Goal: Information Seeking & Learning: Learn about a topic

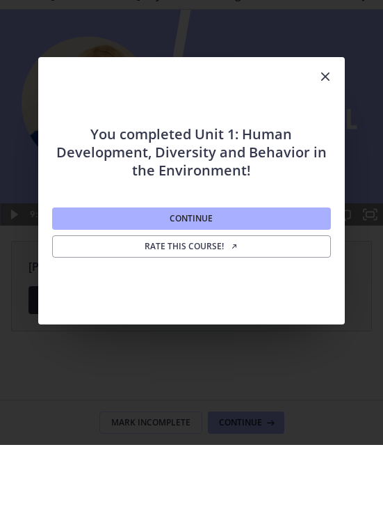
scroll to position [9, 0]
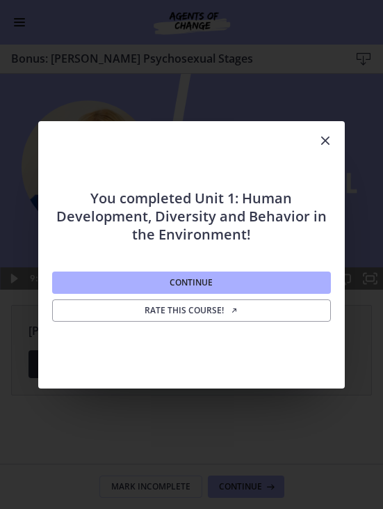
click at [79, 289] on button "Continue" at bounding box center [191, 282] width 279 height 22
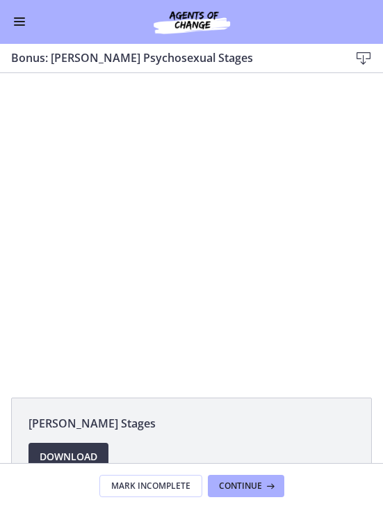
click at [23, 26] on button "Enable menu" at bounding box center [19, 22] width 17 height 17
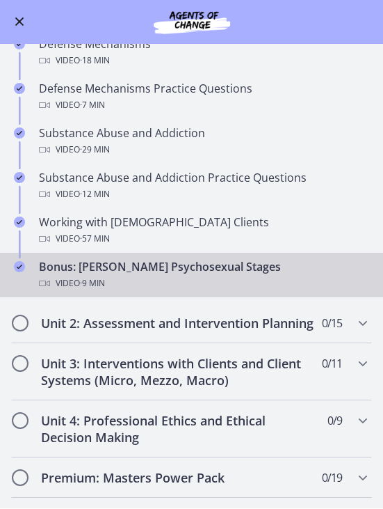
scroll to position [684, 0]
click at [90, 259] on div "Bonus: [PERSON_NAME] Psychosexual Stages Video · 9 min" at bounding box center [205, 275] width 333 height 33
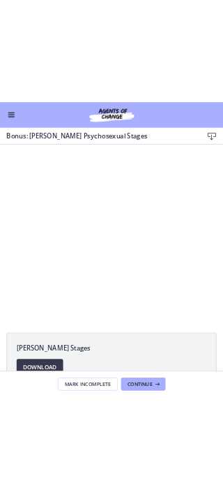
scroll to position [0, 0]
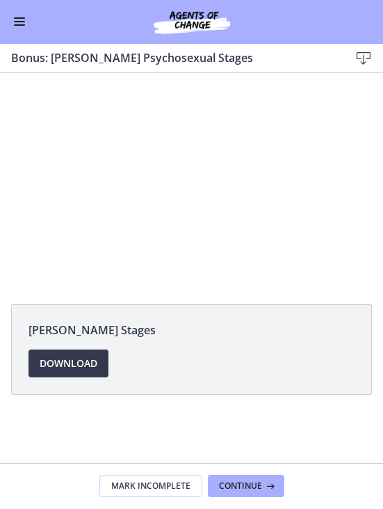
click at [79, 189] on div at bounding box center [191, 181] width 383 height 216
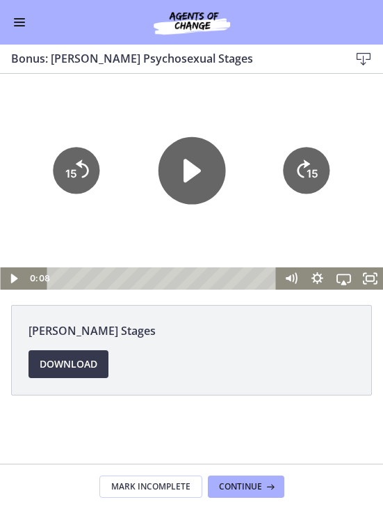
click at [191, 175] on icon "Play Video" at bounding box center [191, 171] width 17 height 24
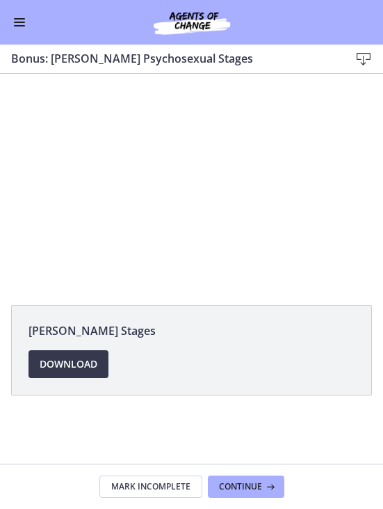
click at [77, 360] on span "Download Opens in a new window" at bounding box center [69, 363] width 58 height 17
click at [212, 187] on div at bounding box center [191, 182] width 383 height 216
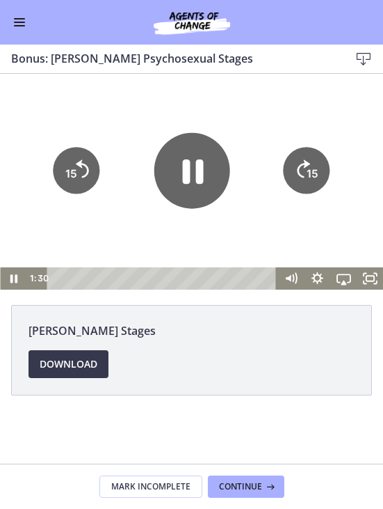
click at [201, 176] on icon "Pause" at bounding box center [192, 171] width 21 height 24
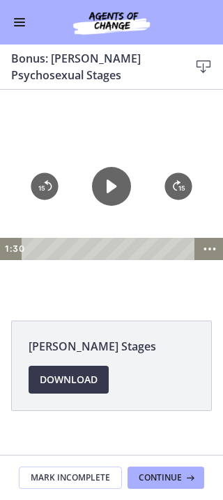
click at [109, 192] on icon "Play Video" at bounding box center [111, 186] width 10 height 14
click at [34, 190] on icon "15" at bounding box center [44, 186] width 27 height 27
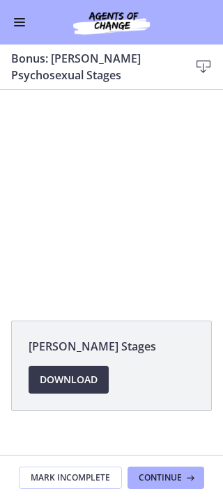
click at [130, 192] on div at bounding box center [111, 197] width 223 height 125
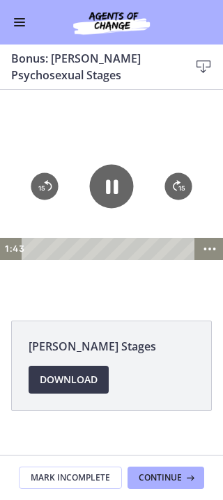
click at [120, 186] on icon "Pause" at bounding box center [112, 187] width 44 height 44
click at [112, 184] on icon "Play Video" at bounding box center [111, 186] width 10 height 14
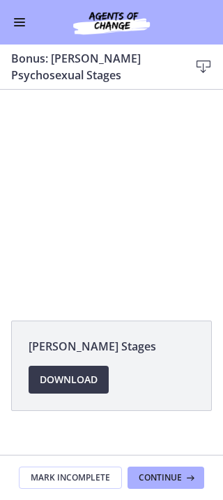
click at [128, 204] on div at bounding box center [111, 197] width 223 height 125
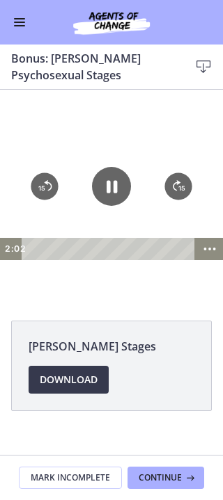
click at [117, 184] on icon "Pause" at bounding box center [111, 187] width 10 height 13
click at [109, 149] on div at bounding box center [111, 197] width 223 height 125
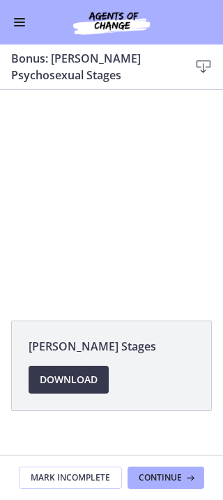
click at [110, 183] on div at bounding box center [111, 197] width 223 height 125
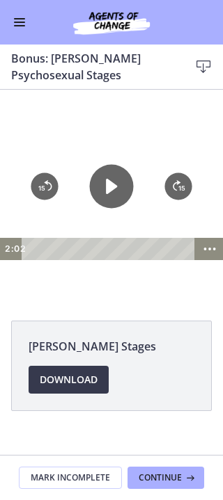
click at [120, 186] on icon "Play Video" at bounding box center [112, 187] width 44 height 44
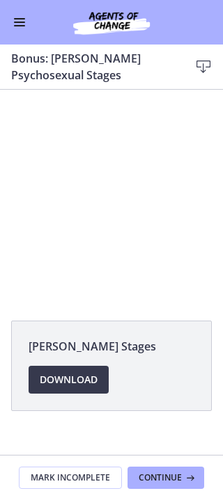
click at [138, 212] on div at bounding box center [111, 197] width 223 height 125
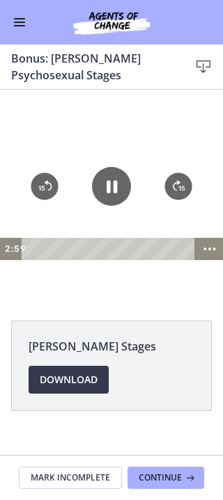
click at [112, 189] on icon "Pause" at bounding box center [111, 186] width 39 height 39
click at [119, 193] on icon "Play Video" at bounding box center [111, 186] width 39 height 39
click at [46, 189] on icon "15" at bounding box center [44, 186] width 27 height 27
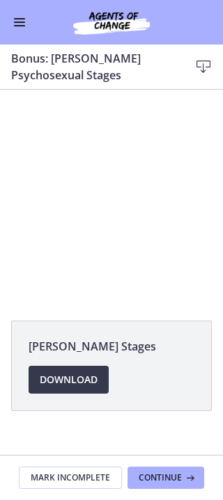
click at [109, 189] on div at bounding box center [111, 197] width 223 height 125
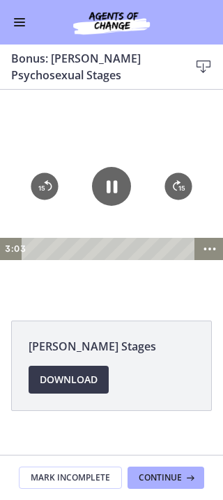
click at [115, 184] on icon "Pause" at bounding box center [111, 187] width 10 height 13
click at [130, 172] on icon "Play Video" at bounding box center [111, 186] width 39 height 39
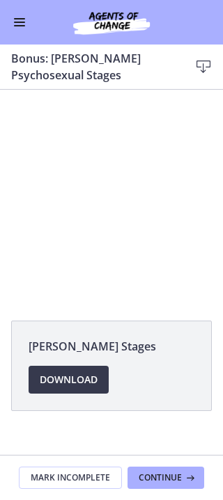
click at [107, 199] on div at bounding box center [111, 197] width 223 height 125
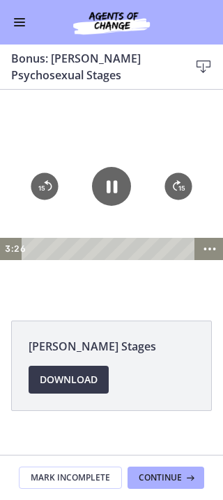
click at [117, 180] on icon "Pause" at bounding box center [111, 186] width 39 height 39
click at [113, 195] on icon "Play Video" at bounding box center [112, 187] width 44 height 44
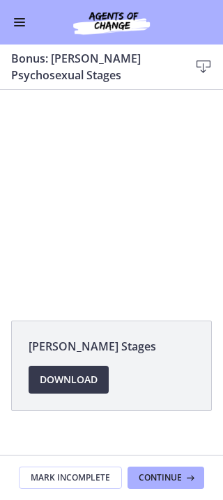
click at [88, 216] on div at bounding box center [111, 197] width 223 height 125
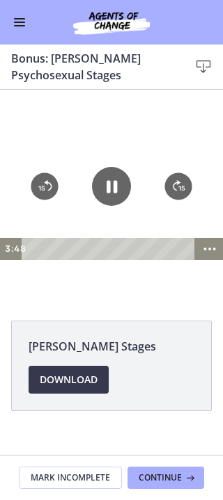
click at [105, 200] on icon "Pause" at bounding box center [111, 186] width 39 height 39
click at [114, 186] on icon "Play Video" at bounding box center [111, 186] width 11 height 15
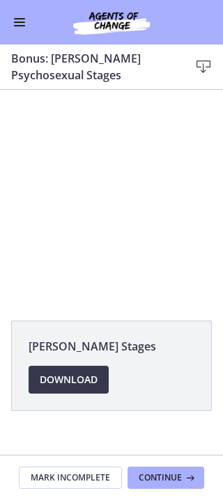
click at [102, 217] on div at bounding box center [111, 197] width 223 height 125
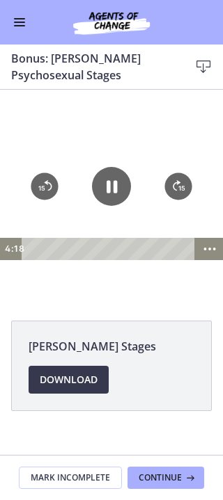
click at [115, 193] on icon "Pause" at bounding box center [111, 187] width 10 height 13
click at [109, 161] on div at bounding box center [111, 197] width 223 height 125
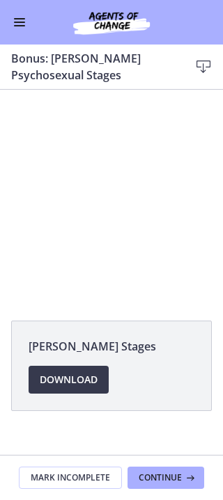
click at [145, 154] on div at bounding box center [111, 197] width 223 height 125
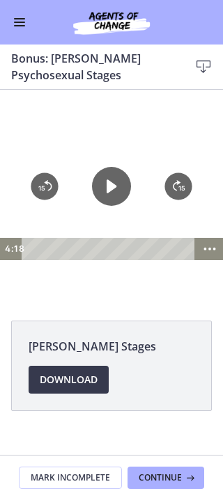
click at [120, 182] on icon "Play Video" at bounding box center [111, 186] width 39 height 39
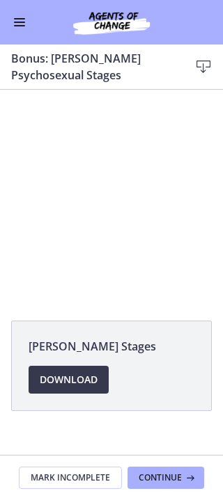
click at [105, 211] on div at bounding box center [111, 197] width 223 height 125
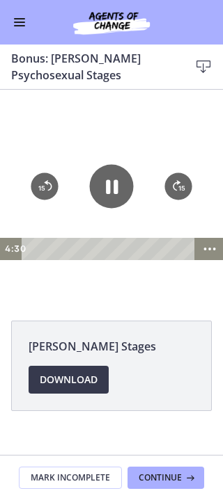
click at [110, 194] on icon "Pause" at bounding box center [112, 187] width 44 height 44
click at [106, 191] on icon "Play Video" at bounding box center [111, 186] width 10 height 14
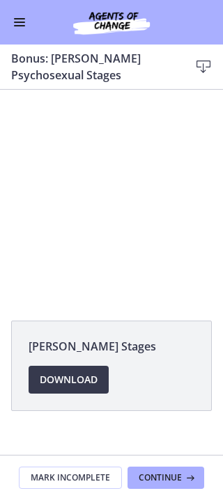
click at [85, 212] on div at bounding box center [111, 197] width 223 height 125
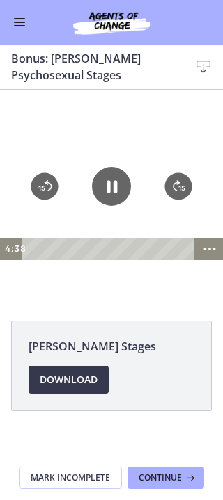
click at [47, 182] on icon "Skip back 15 seconds" at bounding box center [49, 185] width 8 height 10
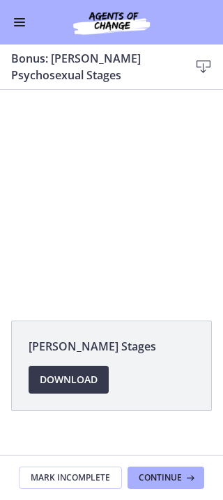
click at [119, 187] on div at bounding box center [111, 197] width 223 height 125
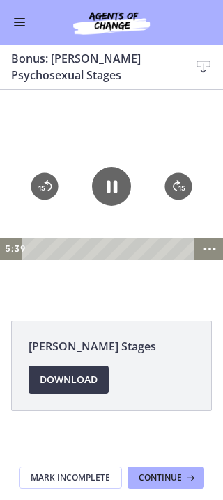
click at [114, 179] on icon "Pause" at bounding box center [111, 186] width 39 height 39
click at [111, 182] on icon "Play Video" at bounding box center [112, 187] width 44 height 44
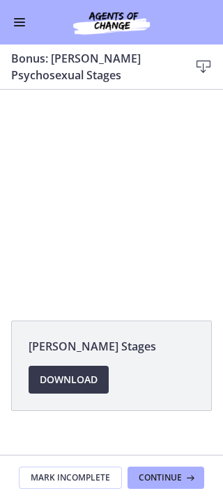
click at [109, 205] on div at bounding box center [111, 197] width 223 height 125
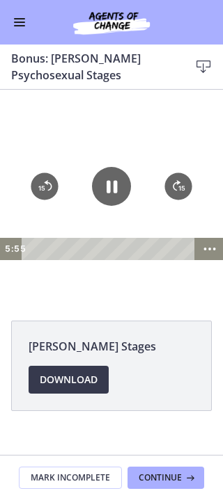
click at [113, 187] on icon "Pause" at bounding box center [111, 187] width 10 height 13
click at [113, 164] on div at bounding box center [111, 197] width 223 height 125
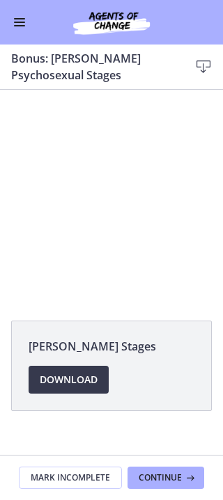
click at [113, 180] on div at bounding box center [111, 197] width 223 height 125
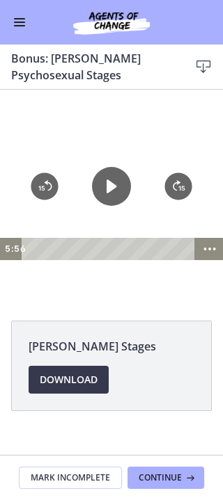
click at [120, 186] on icon "Play Video" at bounding box center [111, 186] width 39 height 39
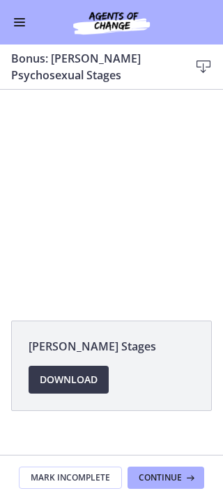
click at [83, 477] on span "Mark Incomplete" at bounding box center [70, 477] width 79 height 11
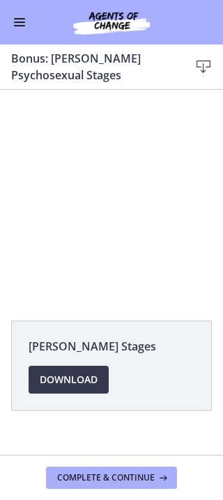
click at [134, 469] on button "Complete & continue" at bounding box center [111, 478] width 131 height 22
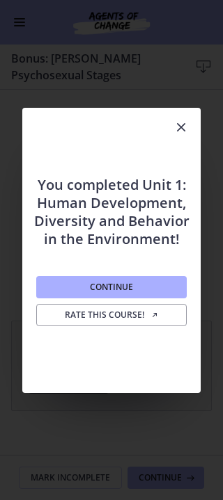
click at [140, 316] on span "Rate this course!" at bounding box center [112, 315] width 94 height 11
click at [127, 285] on span "Continue" at bounding box center [111, 287] width 43 height 11
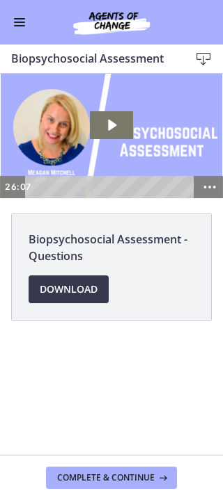
click at [17, 29] on button "Enable menu" at bounding box center [19, 22] width 17 height 17
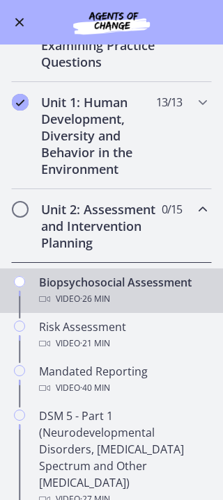
scroll to position [330, 0]
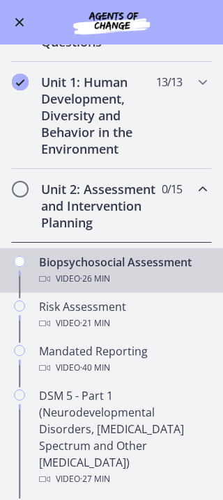
click at [94, 287] on span "· 26 min" at bounding box center [95, 279] width 30 height 17
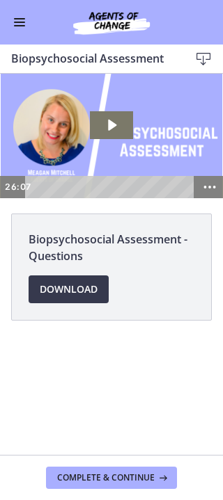
click at [74, 277] on link "Download Opens in a new window" at bounding box center [69, 289] width 80 height 28
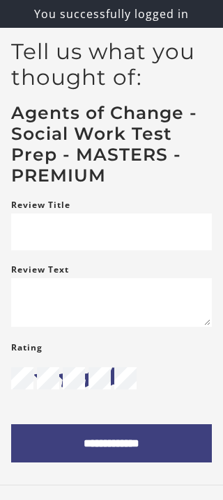
scroll to position [44, 0]
